Goal: Find specific page/section: Find specific page/section

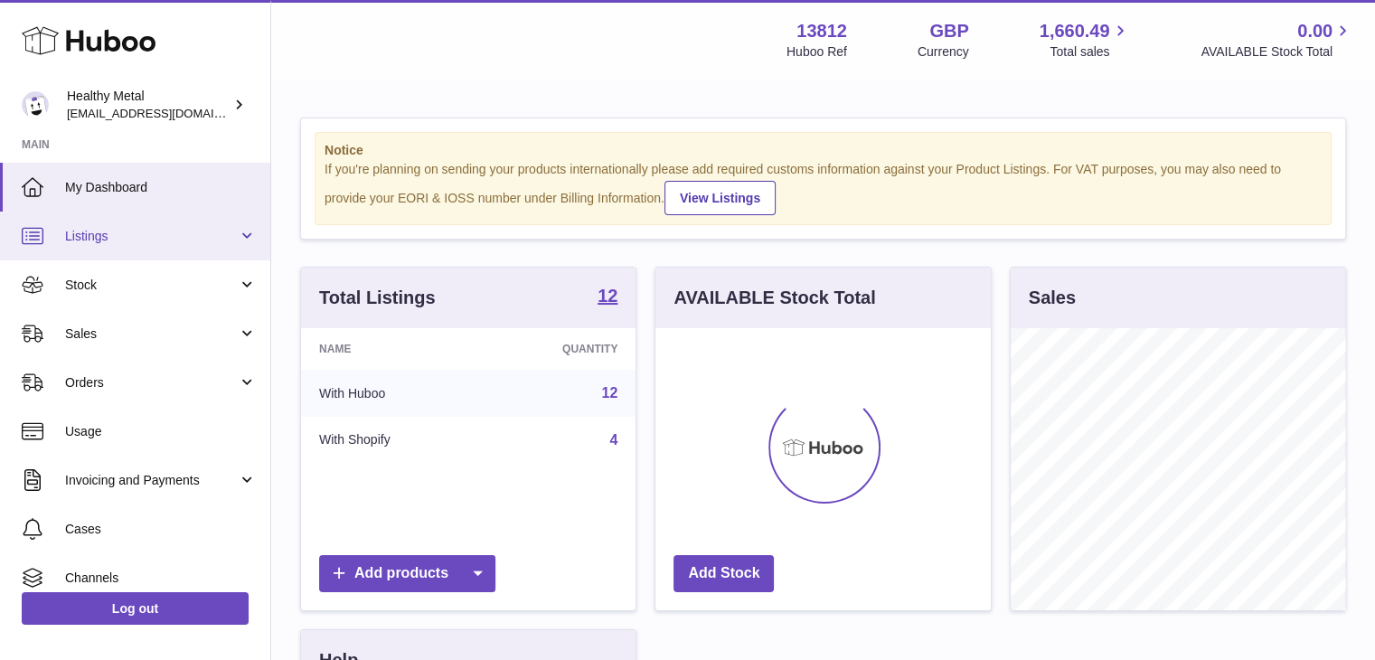
scroll to position [282, 335]
click at [196, 236] on span "Listings" at bounding box center [151, 236] width 173 height 17
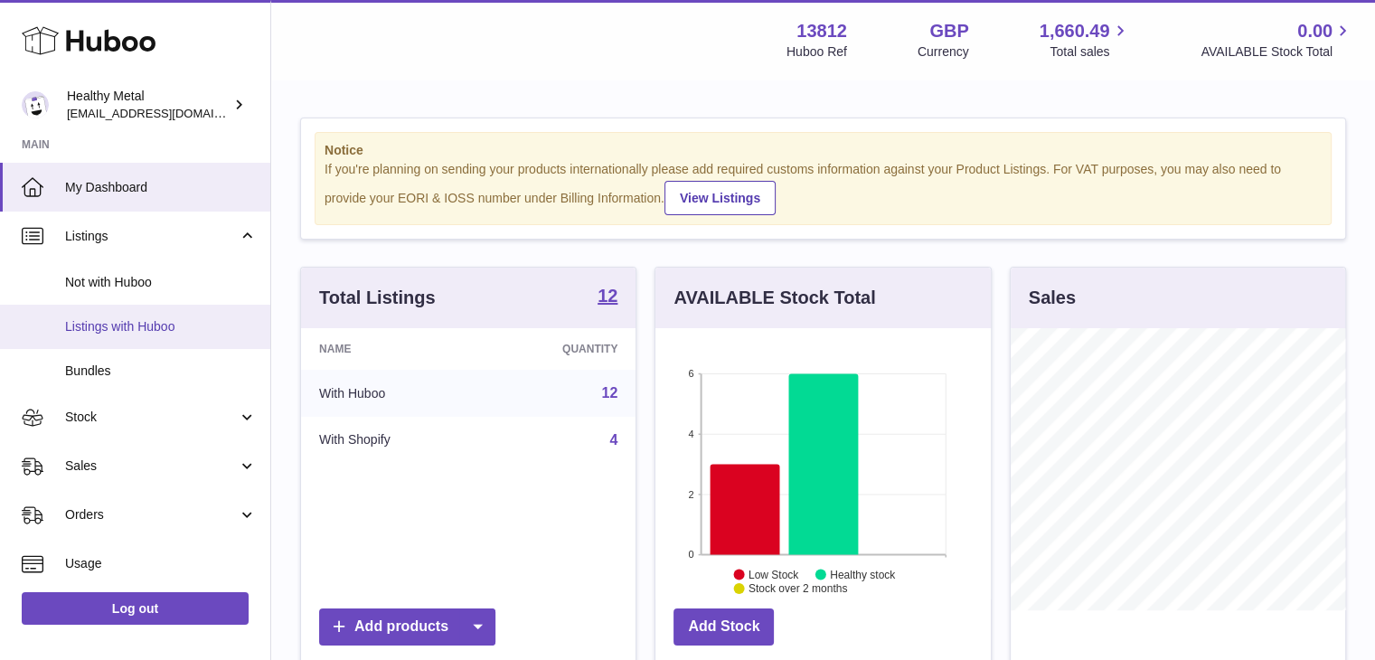
click at [150, 322] on span "Listings with Huboo" at bounding box center [161, 326] width 192 height 17
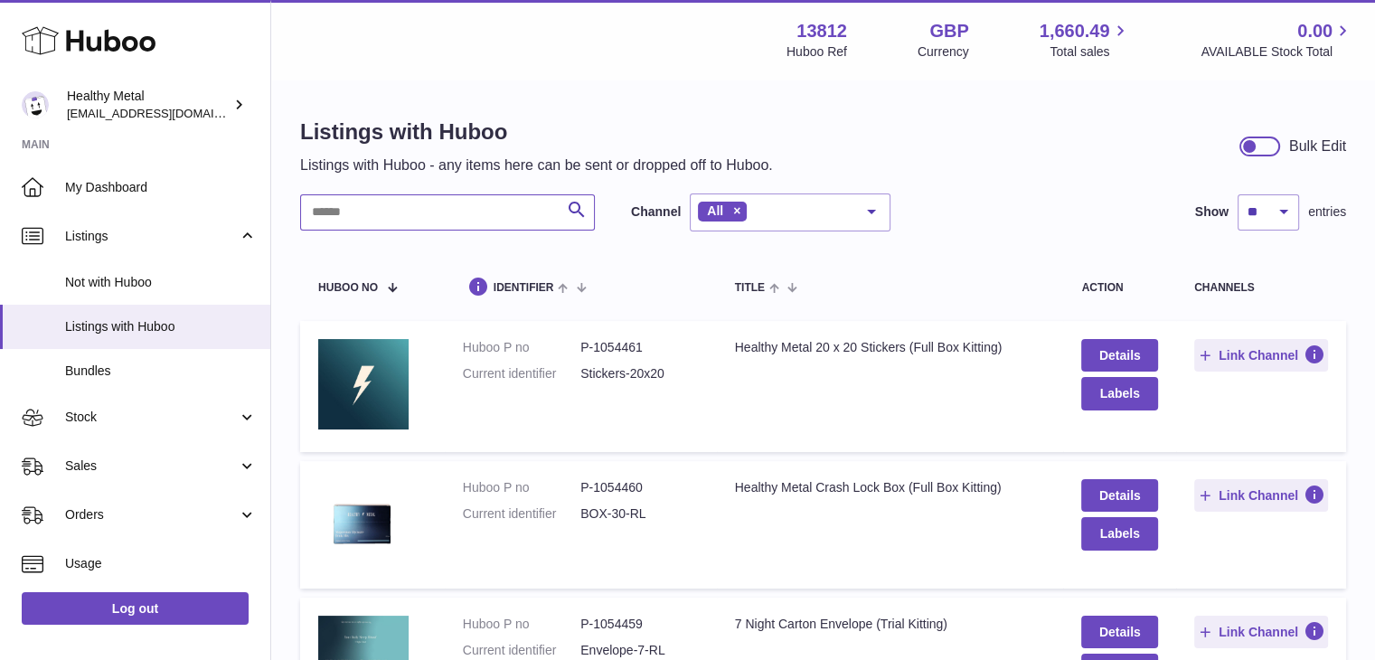
click at [333, 203] on input "text" at bounding box center [447, 212] width 295 height 36
click at [99, 44] on use at bounding box center [89, 41] width 134 height 28
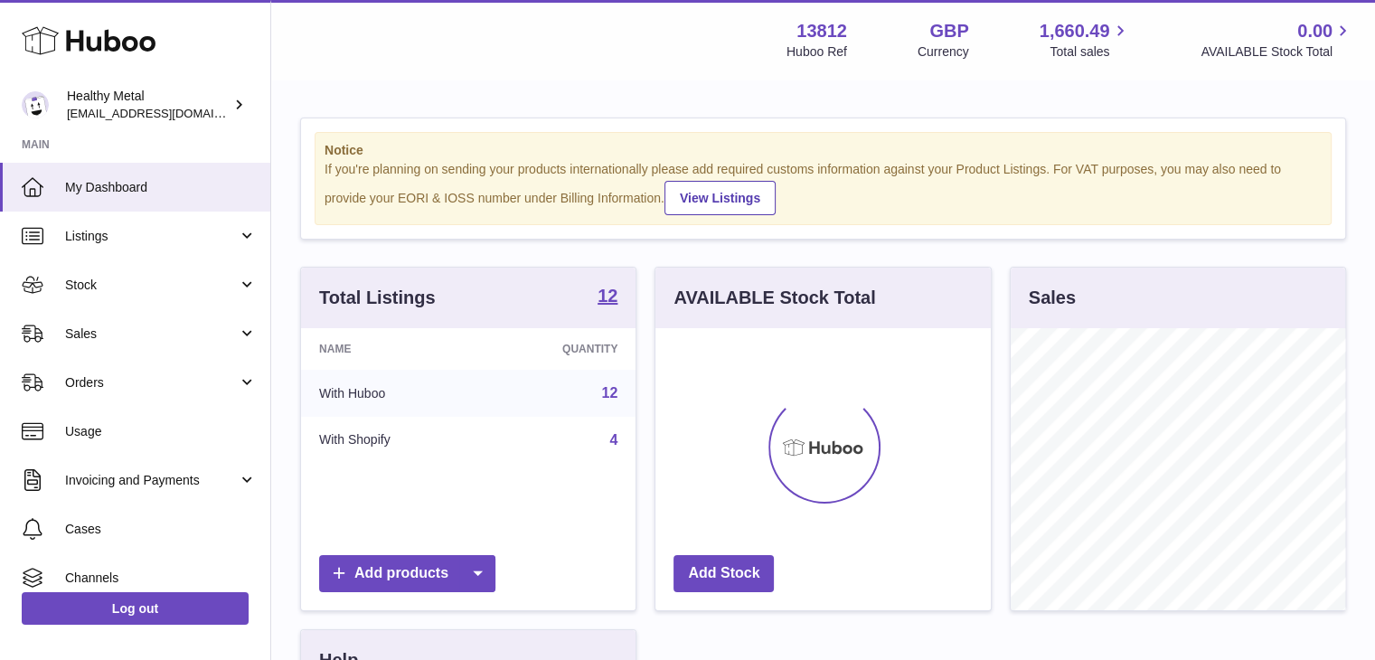
scroll to position [282, 335]
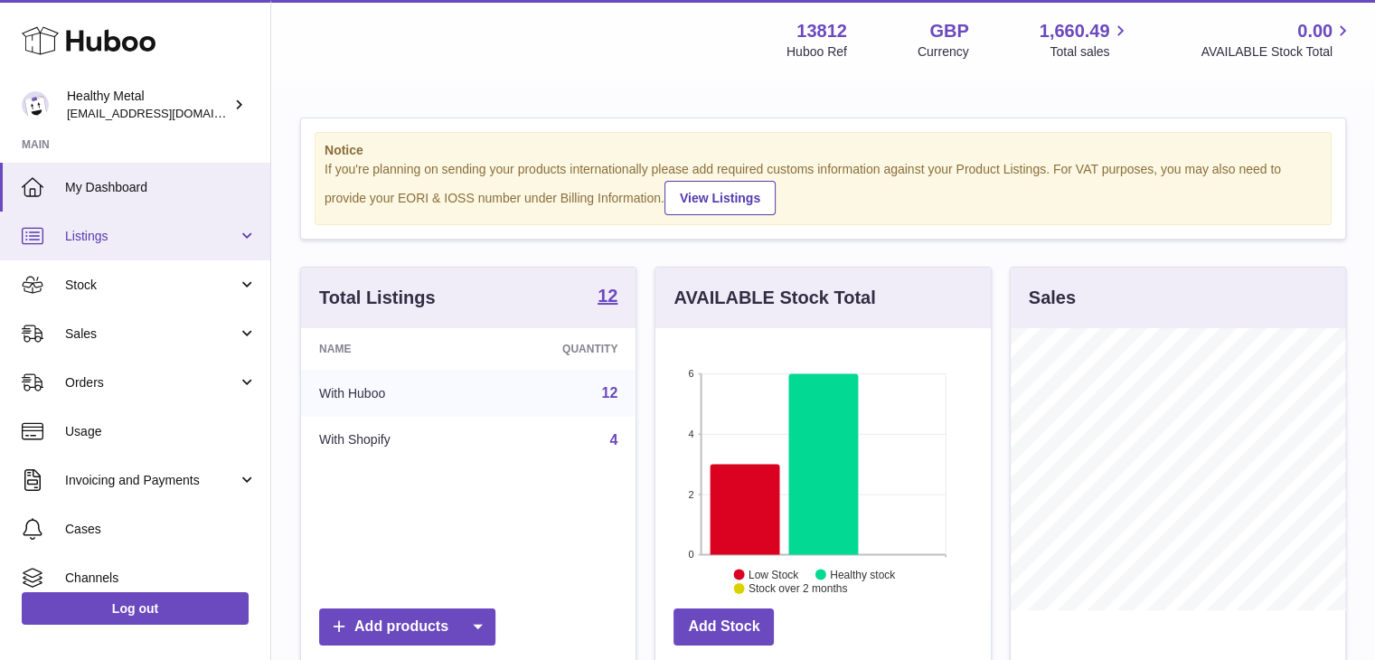
click at [215, 231] on span "Listings" at bounding box center [151, 236] width 173 height 17
